Goal: Find specific page/section: Find specific page/section

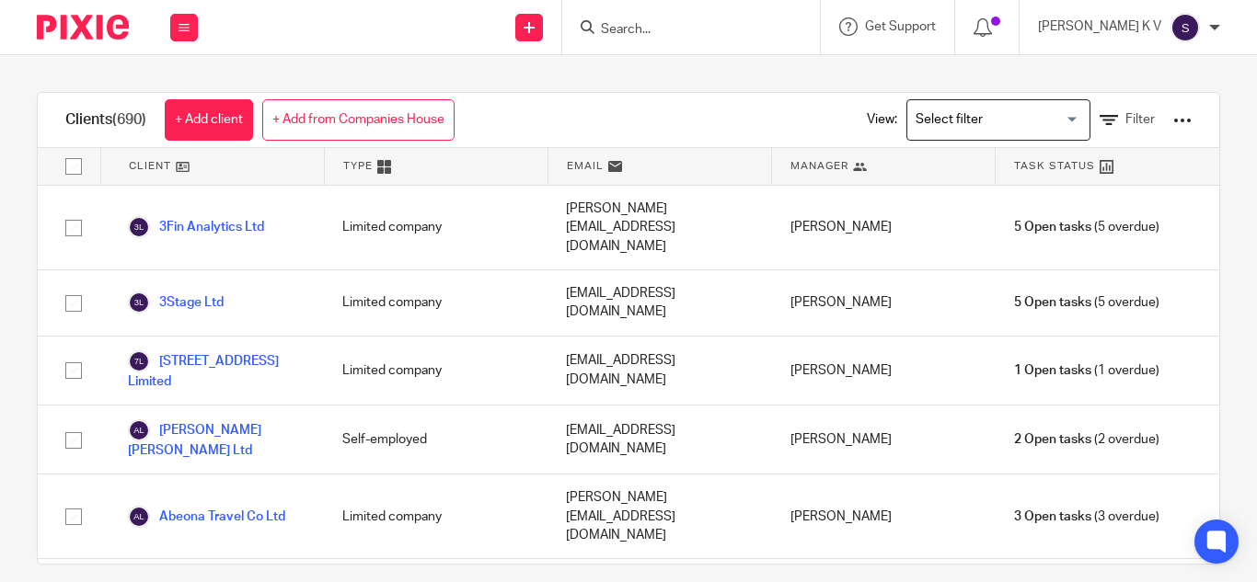
click at [700, 29] on input "Search" at bounding box center [682, 30] width 166 height 17
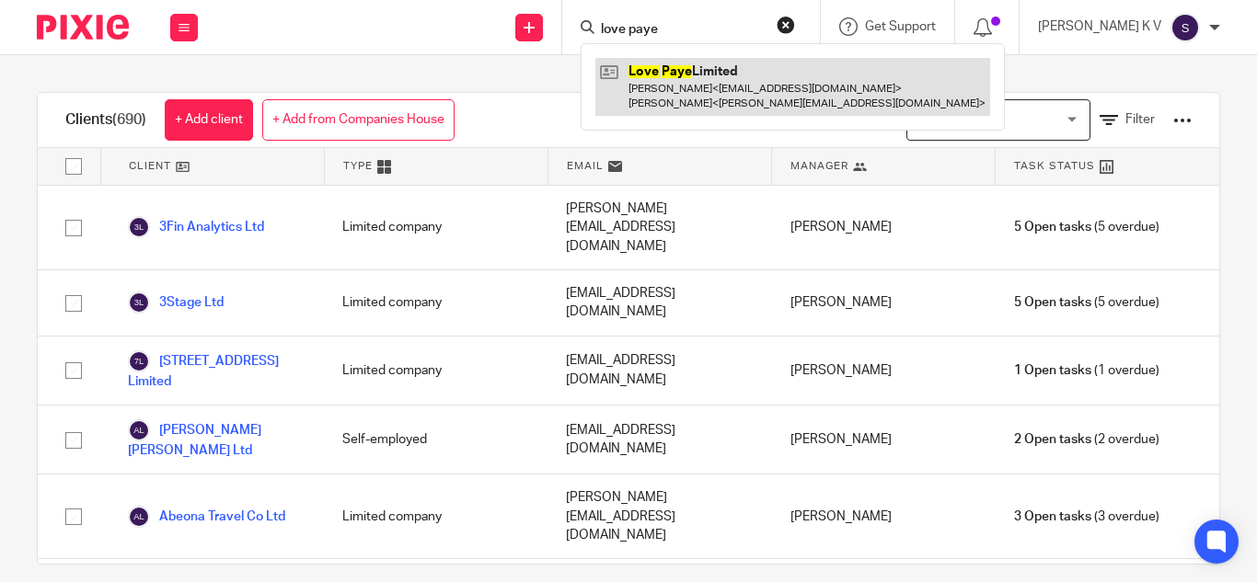
type input "love paye"
click at [777, 76] on link at bounding box center [792, 86] width 395 height 57
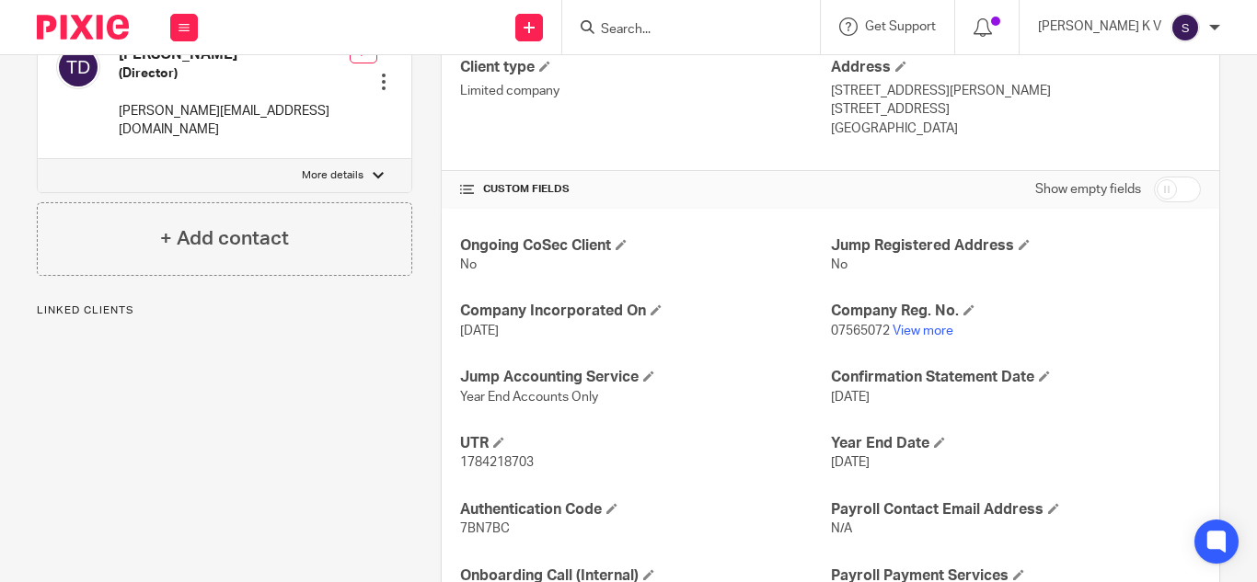
scroll to position [552, 0]
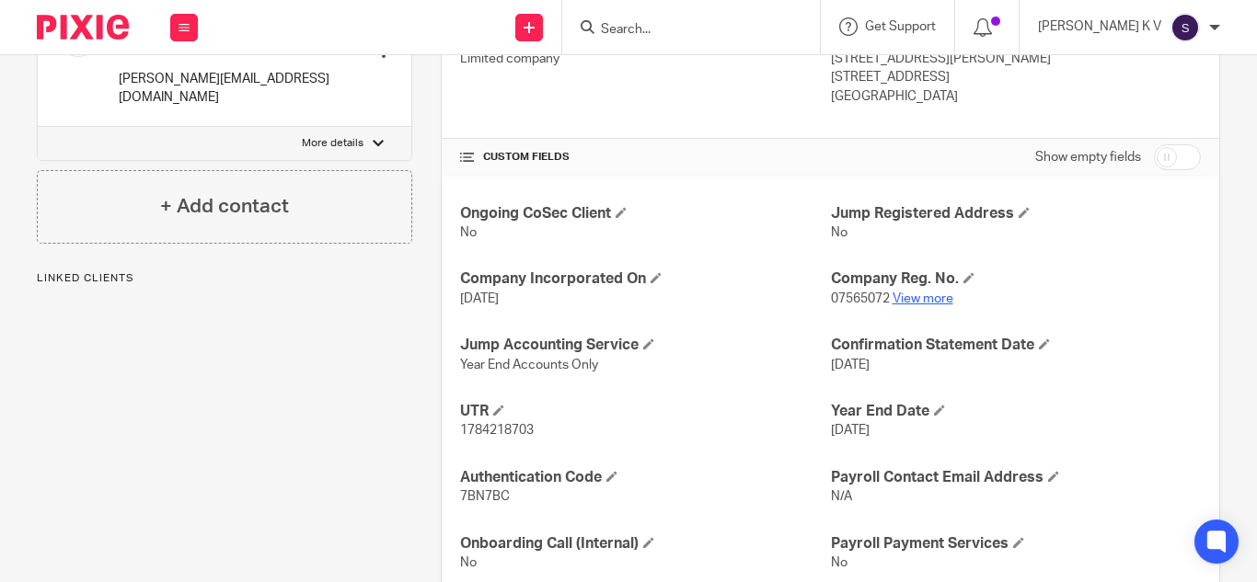
click at [920, 303] on link "View more" at bounding box center [922, 299] width 61 height 13
click at [708, 18] on form at bounding box center [697, 27] width 196 height 23
click at [723, 31] on input "Search" at bounding box center [682, 30] width 166 height 17
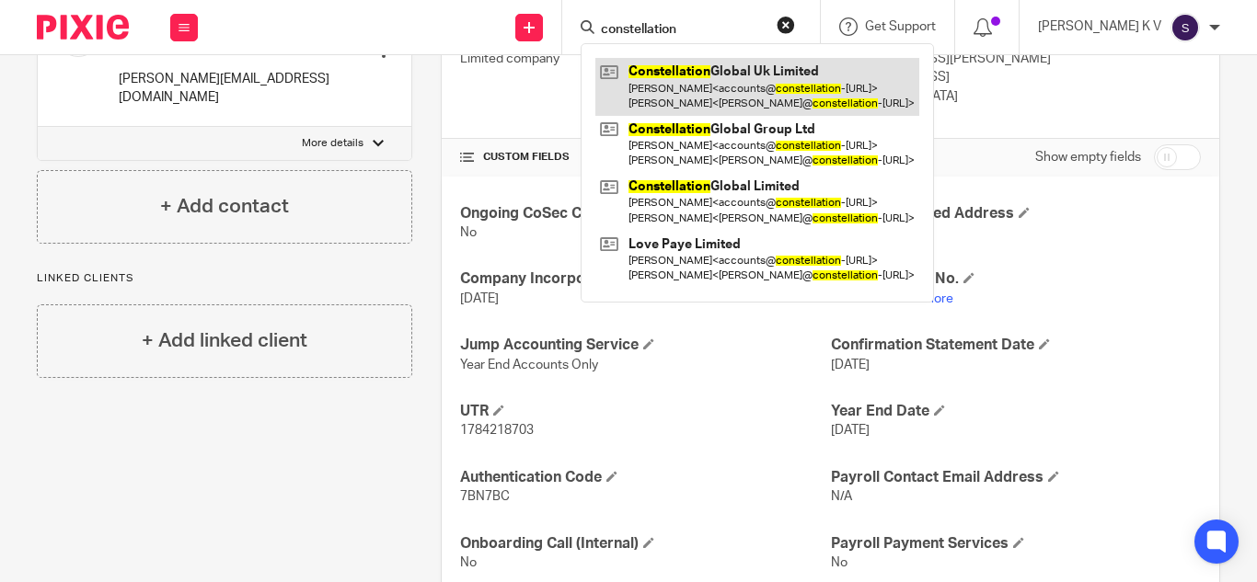
type input "constellation"
click at [749, 81] on link at bounding box center [757, 86] width 324 height 57
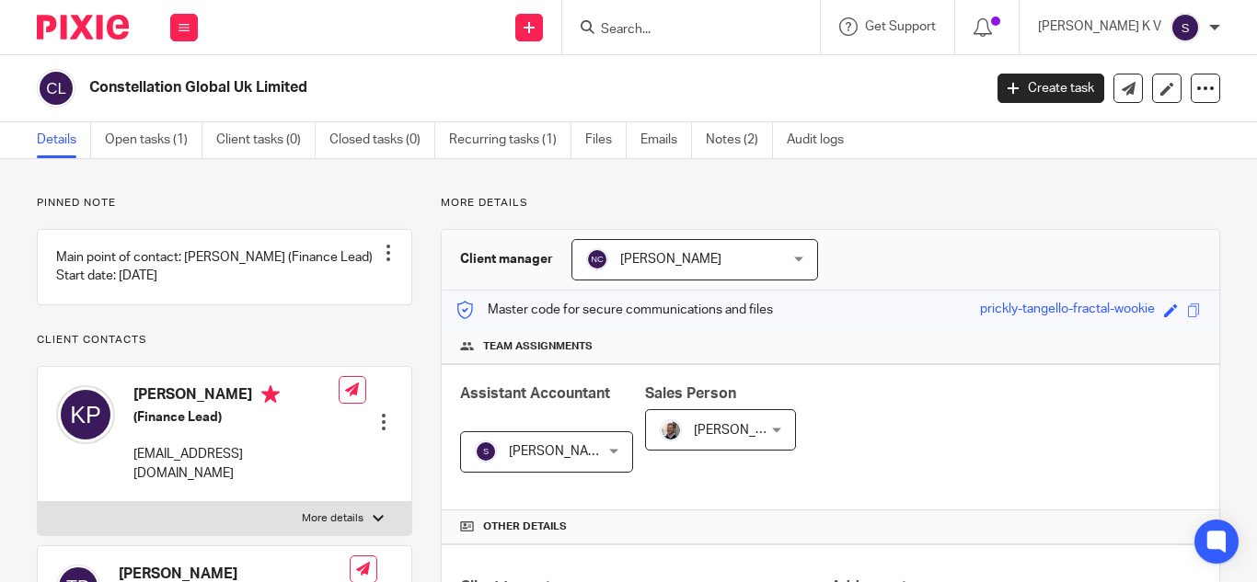
scroll to position [552, 0]
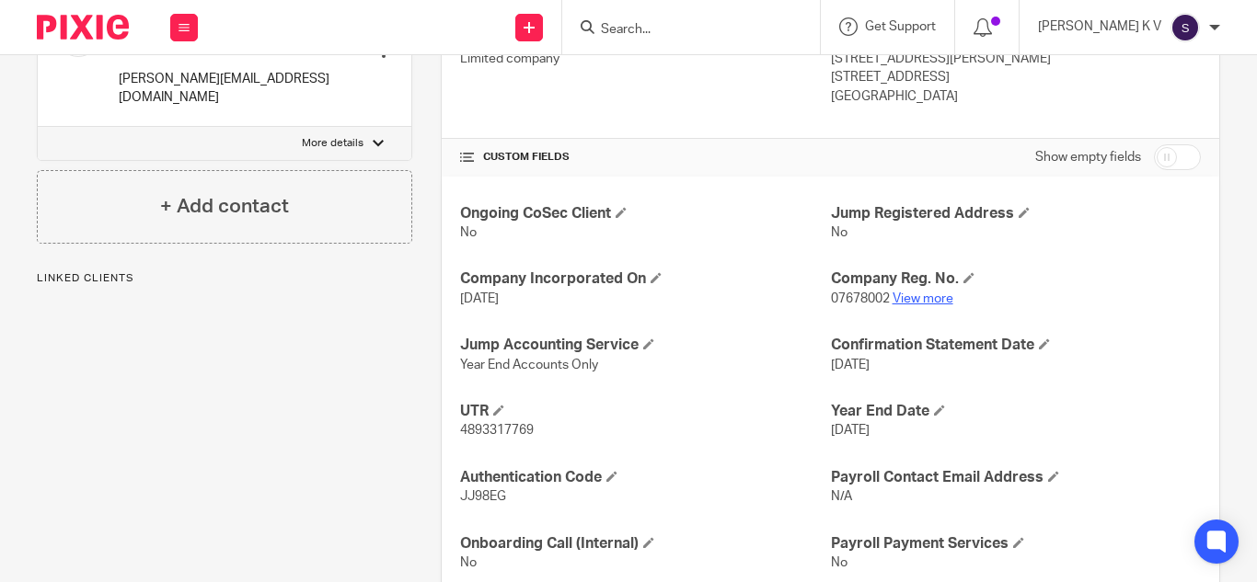
click at [921, 293] on link "View more" at bounding box center [922, 299] width 61 height 13
